Goal: Check status: Check status

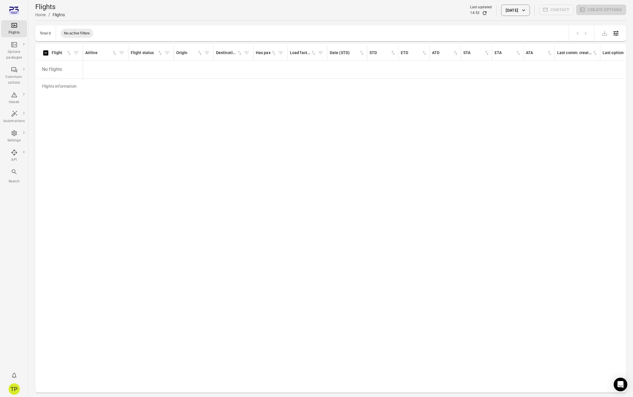
click at [521, 13] on button "[DATE]" at bounding box center [515, 10] width 28 height 11
click at [509, 80] on div "7 8 9 10 11 12 13" at bounding box center [511, 75] width 91 height 10
click at [512, 76] on button "10" at bounding box center [511, 75] width 10 height 10
click at [557, 139] on button "Apply" at bounding box center [556, 140] width 20 height 12
click at [501, 11] on button "[DATE]" at bounding box center [515, 10] width 28 height 11
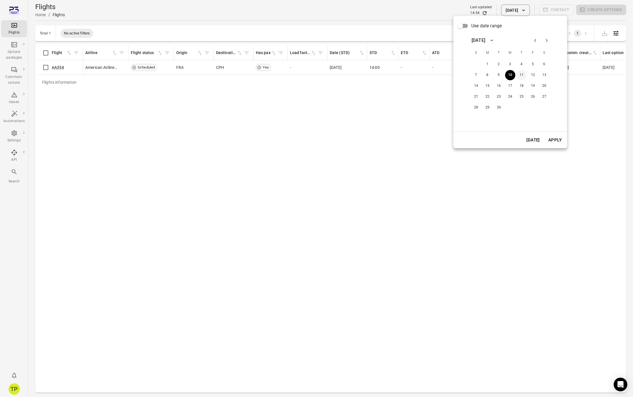
click at [520, 74] on button "11" at bounding box center [522, 75] width 10 height 10
click at [549, 139] on button "Apply" at bounding box center [555, 140] width 20 height 12
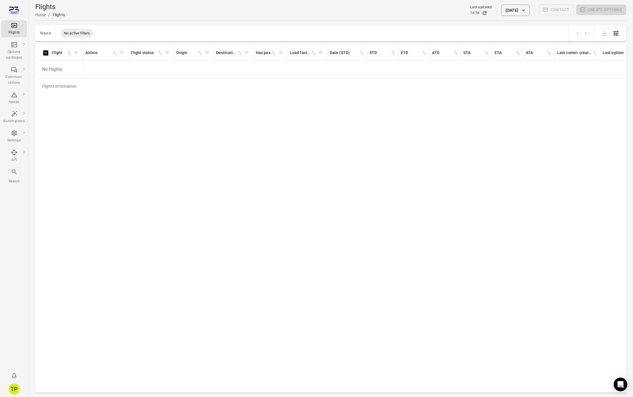
click at [501, 8] on button "[DATE]" at bounding box center [515, 10] width 28 height 11
click at [532, 74] on button "12" at bounding box center [533, 75] width 10 height 10
click at [549, 141] on button "Apply" at bounding box center [555, 140] width 20 height 12
click at [522, 10] on icon "button" at bounding box center [524, 10] width 6 height 6
click at [546, 74] on button "13" at bounding box center [544, 75] width 10 height 10
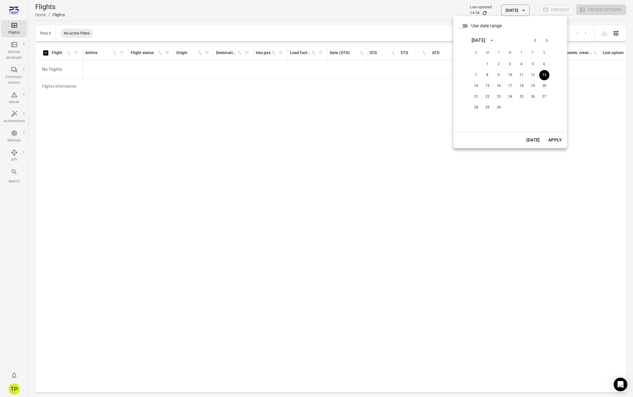
click at [552, 140] on button "Apply" at bounding box center [555, 140] width 20 height 12
click at [508, 5] on button "[DATE]" at bounding box center [515, 10] width 28 height 11
click at [476, 85] on button "14" at bounding box center [476, 86] width 10 height 10
click at [553, 139] on button "Apply" at bounding box center [555, 140] width 20 height 12
click at [521, 10] on icon "button" at bounding box center [524, 10] width 6 height 6
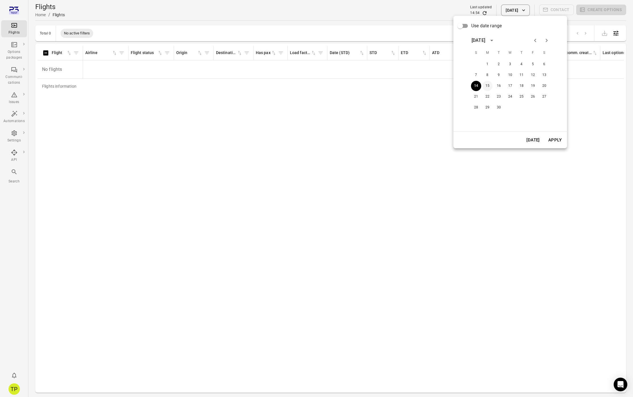
click at [490, 86] on button "15" at bounding box center [487, 86] width 10 height 10
click at [553, 140] on button "Apply" at bounding box center [555, 140] width 20 height 12
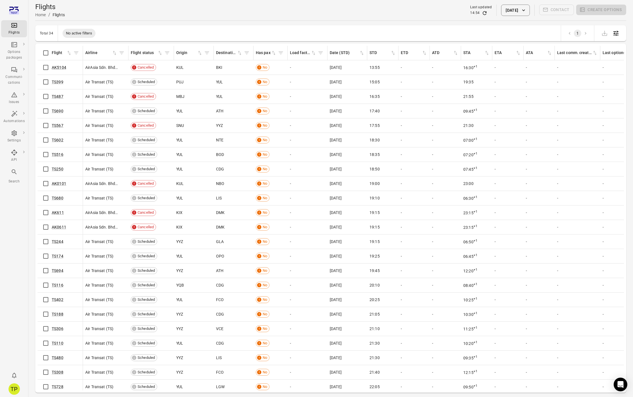
click at [513, 9] on button "[DATE]" at bounding box center [515, 10] width 28 height 11
